Goal: Contribute content

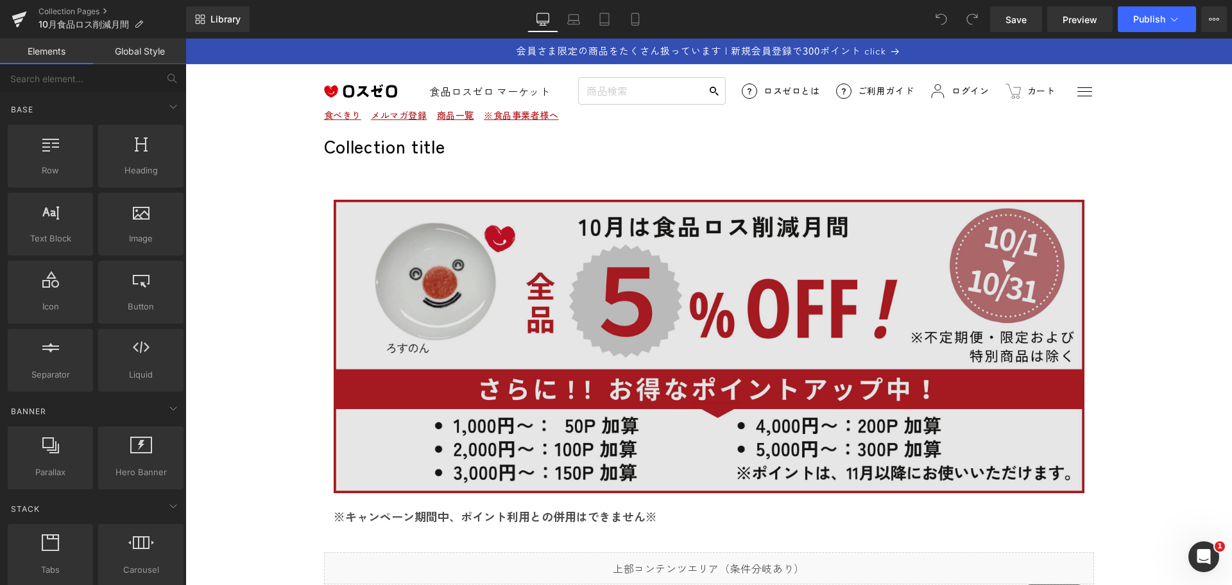
drag, startPoint x: 185, startPoint y: 38, endPoint x: 727, endPoint y: 304, distance: 602.9
click at [727, 304] on img at bounding box center [709, 346] width 751 height 293
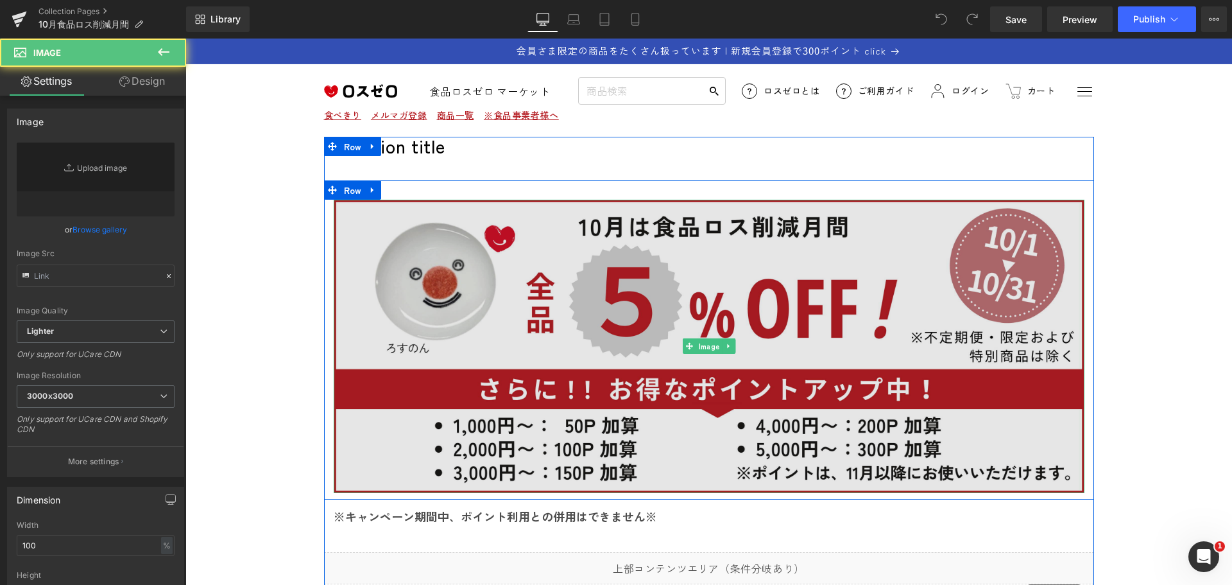
type input "[URL][DOMAIN_NAME]"
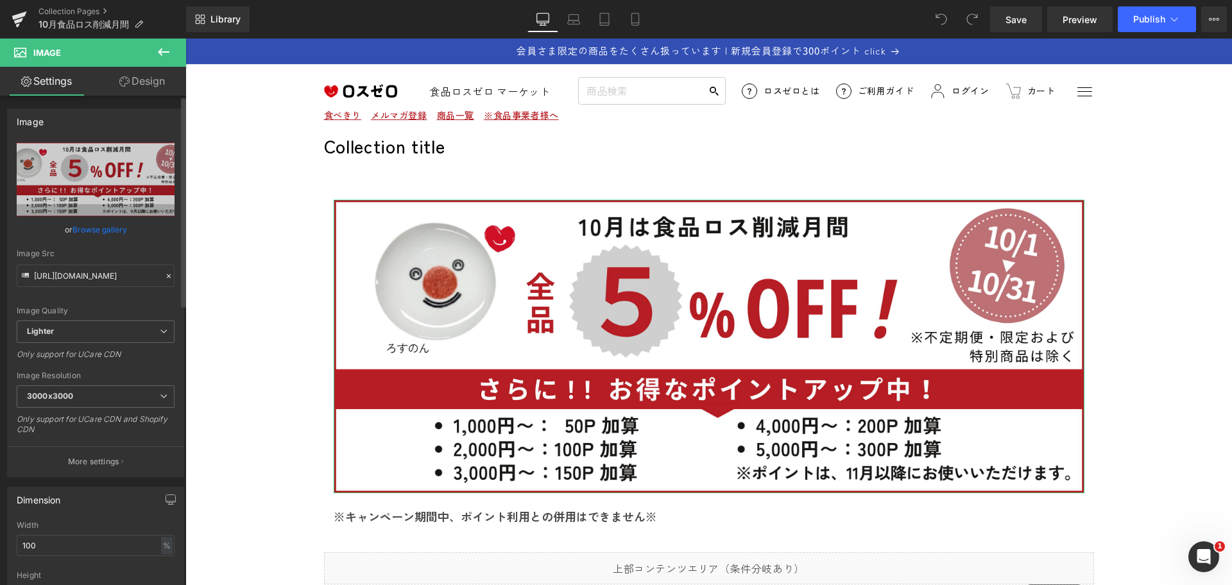
click at [164, 277] on icon at bounding box center [168, 275] width 9 height 9
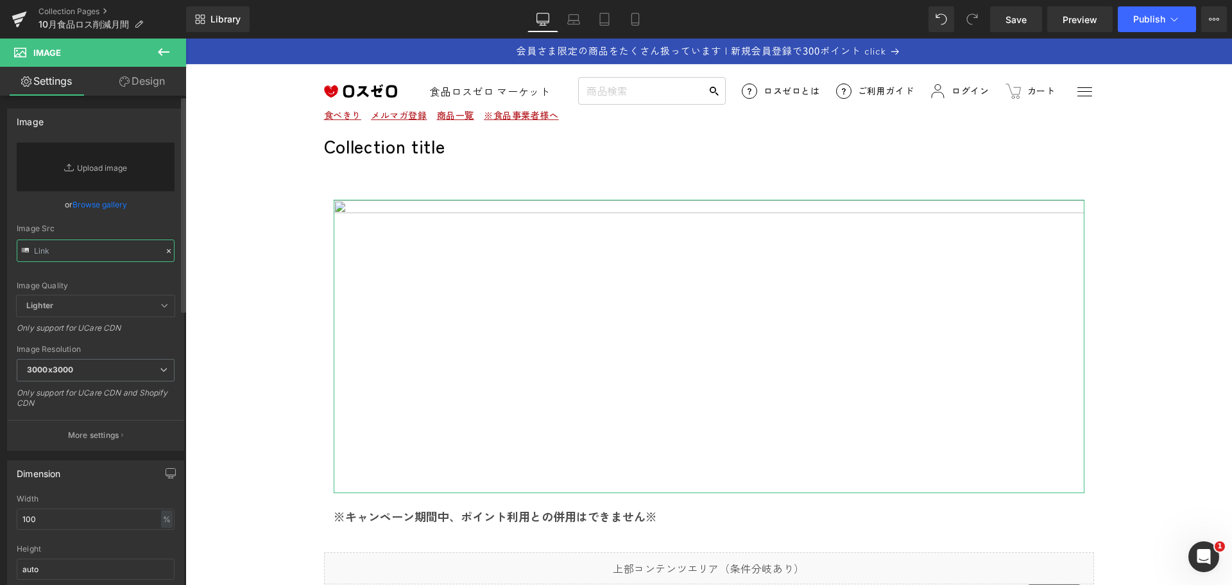
click at [87, 255] on input "text" at bounding box center [96, 250] width 158 height 22
paste input "[URL][DOMAIN_NAME]"
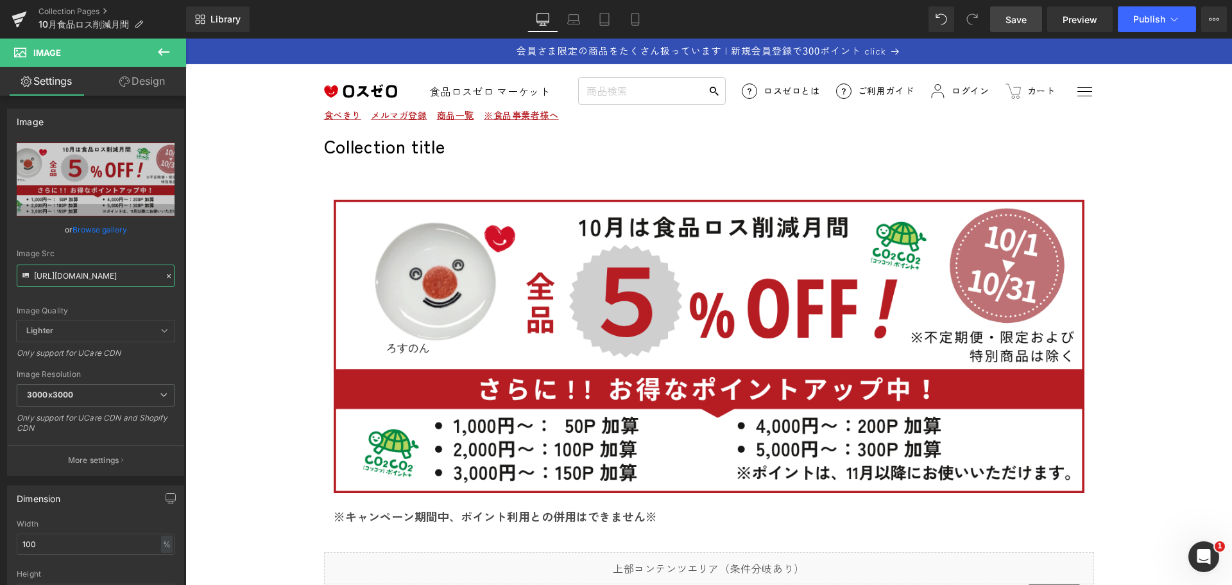
type input "[URL][DOMAIN_NAME]"
click at [1013, 19] on span "Save" at bounding box center [1015, 19] width 21 height 13
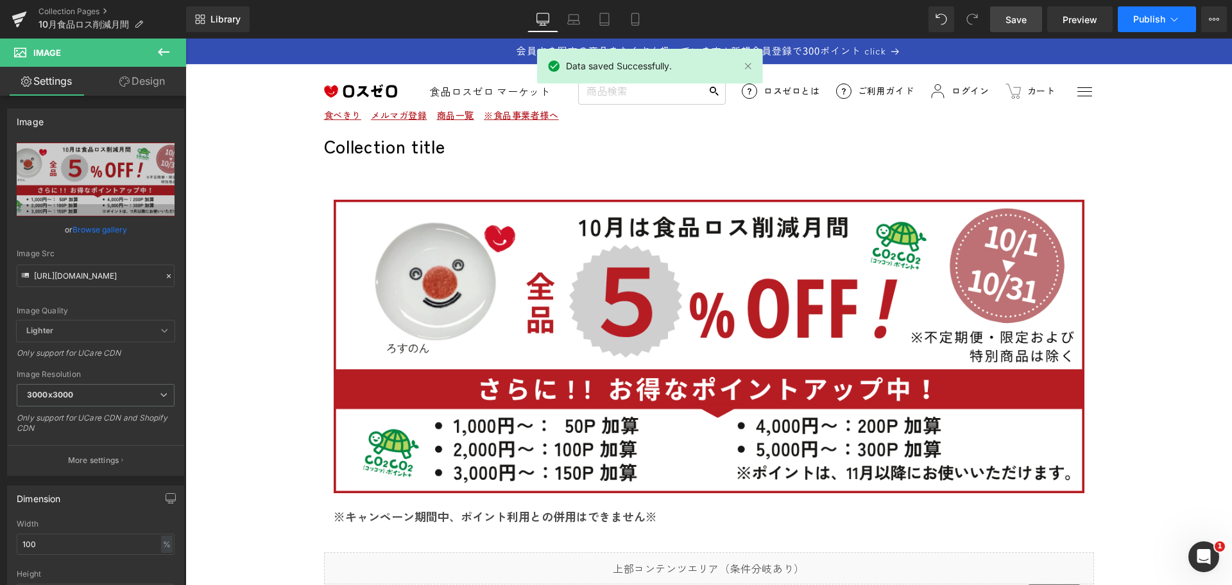
click at [1143, 17] on span "Publish" at bounding box center [1149, 19] width 32 height 10
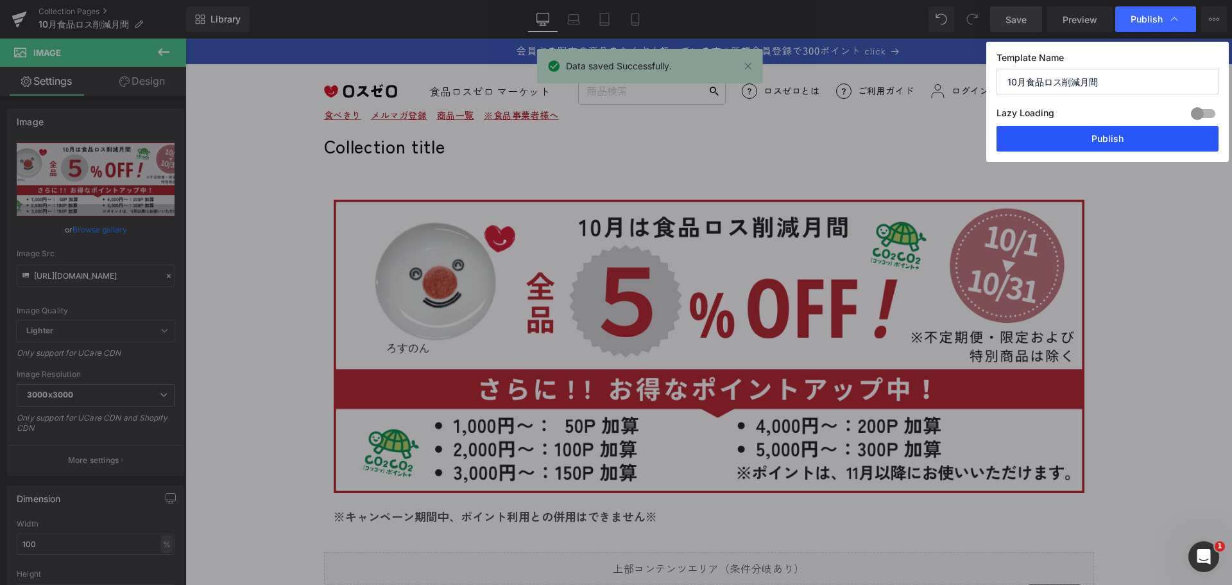
drag, startPoint x: 921, startPoint y: 105, endPoint x: 1108, endPoint y: 146, distance: 191.7
click at [1108, 146] on button "Publish" at bounding box center [1107, 139] width 222 height 26
